Goal: Navigation & Orientation: Understand site structure

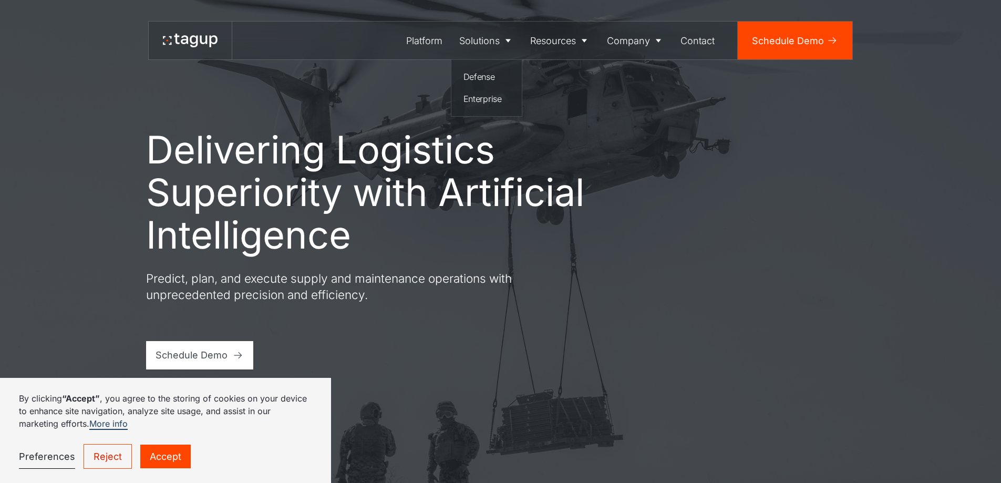
click at [477, 59] on nav "Defense Enterprise" at bounding box center [486, 87] width 71 height 57
click at [479, 87] on nav "Defense Enterprise" at bounding box center [486, 87] width 71 height 57
click at [480, 91] on link "Enterprise" at bounding box center [487, 99] width 56 height 20
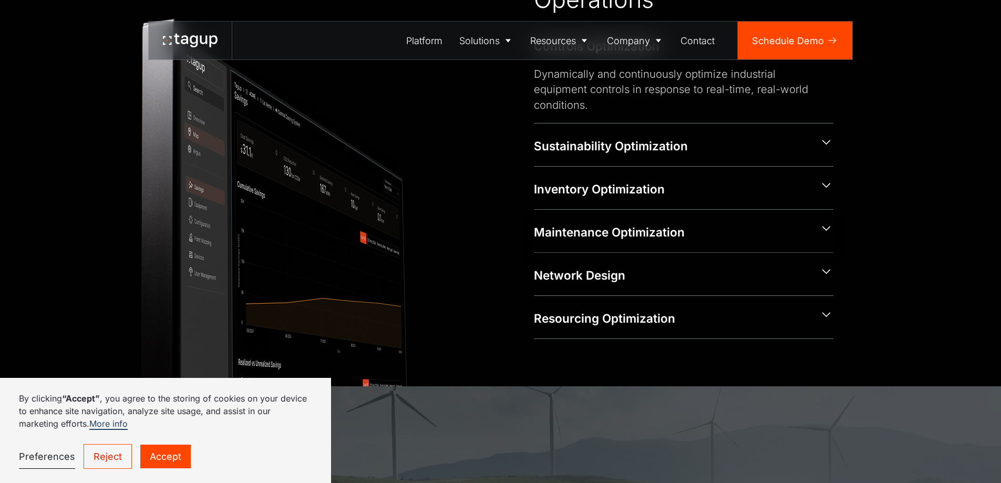
click at [628, 220] on div "Maintenance Optimization" at bounding box center [684, 231] width 300 height 43
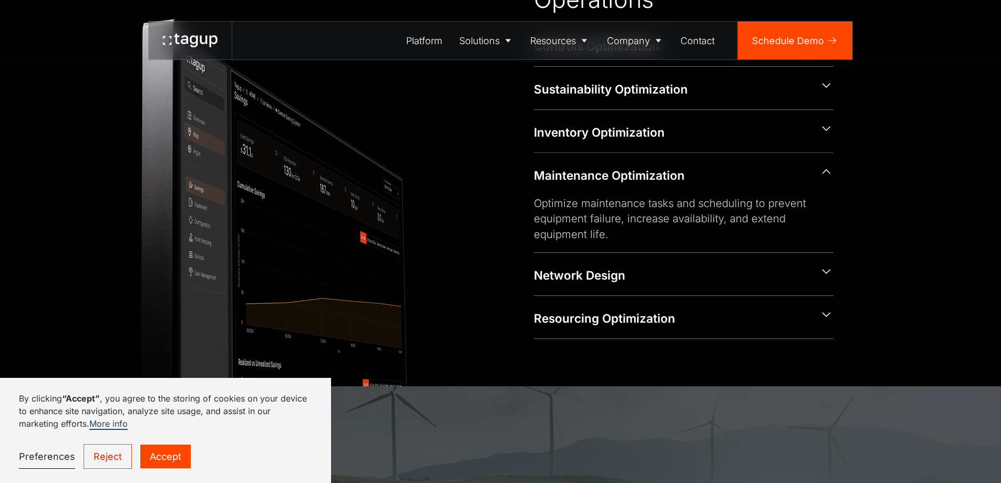
click at [654, 143] on div "Inventory Optimization" at bounding box center [684, 131] width 300 height 43
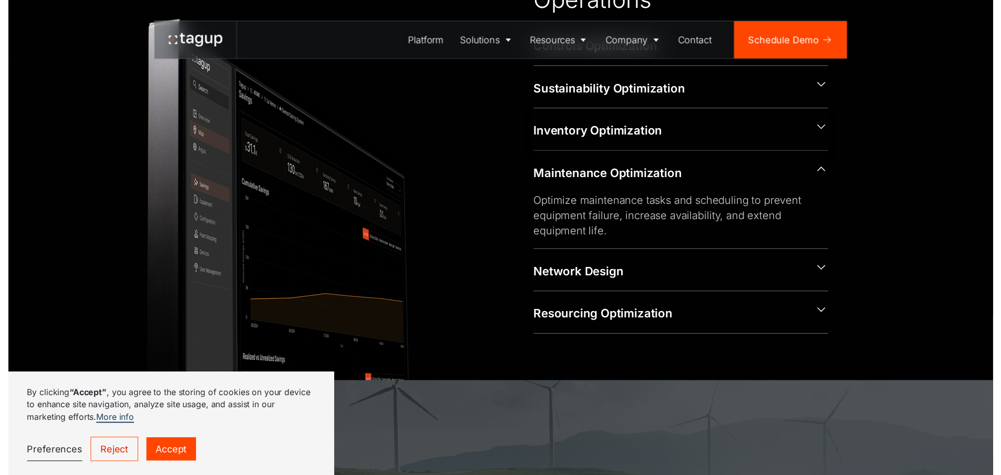
scroll to position [627, 0]
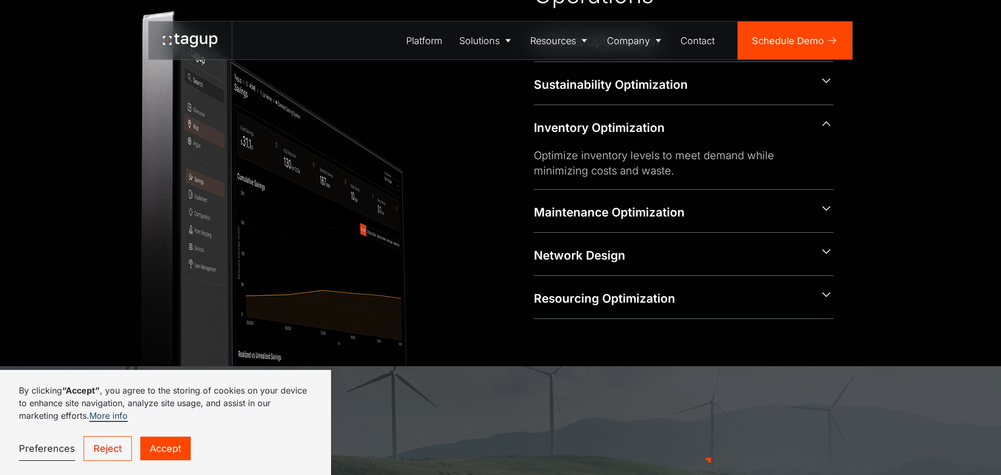
click at [465, 125] on img at bounding box center [303, 184] width 324 height 405
click at [435, 44] on div "Platform" at bounding box center [424, 41] width 36 height 14
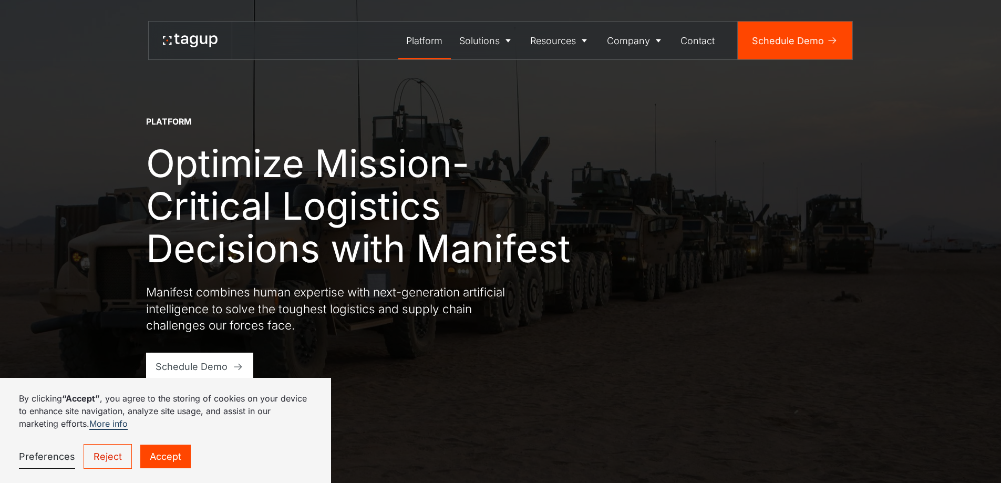
click at [214, 46] on icon at bounding box center [190, 41] width 55 height 14
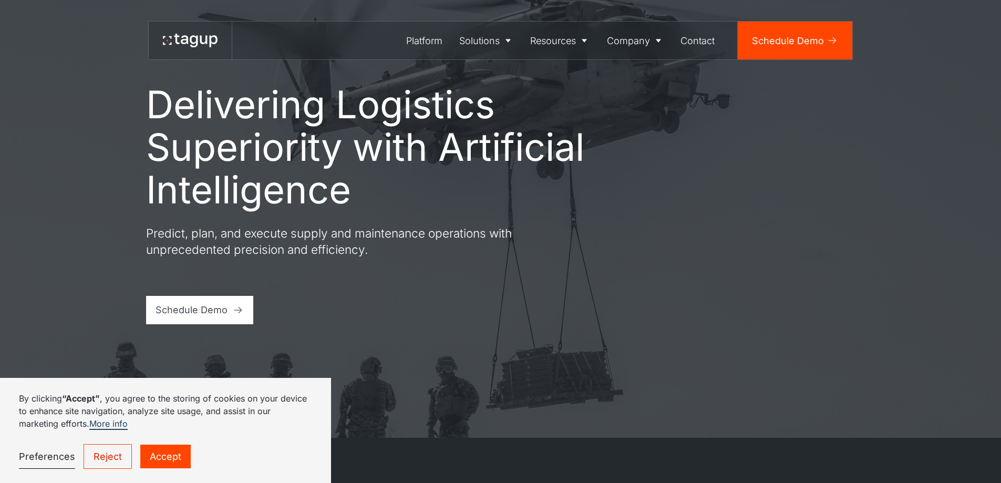
scroll to position [105, 0]
